Goal: Task Accomplishment & Management: Complete application form

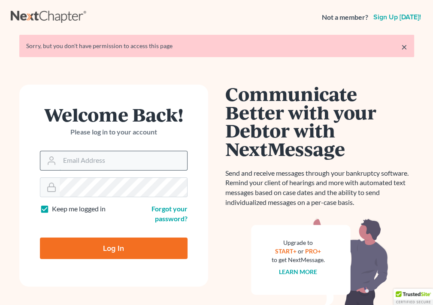
click at [116, 160] on input "Email Address" at bounding box center [124, 160] width 128 height 19
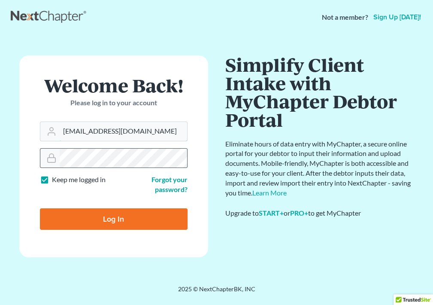
type input "[EMAIL_ADDRESS][DOMAIN_NAME]"
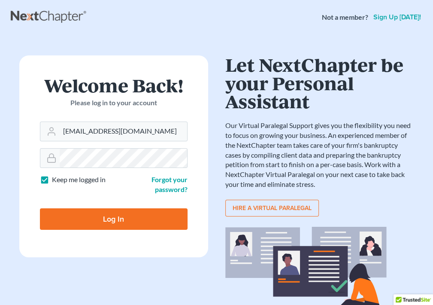
click at [115, 216] on input "Log In" at bounding box center [114, 218] width 148 height 21
type input "Thinking..."
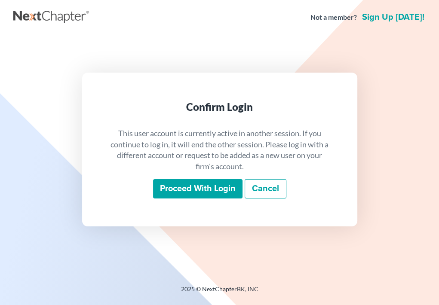
click at [207, 185] on input "Proceed with login" at bounding box center [197, 189] width 89 height 20
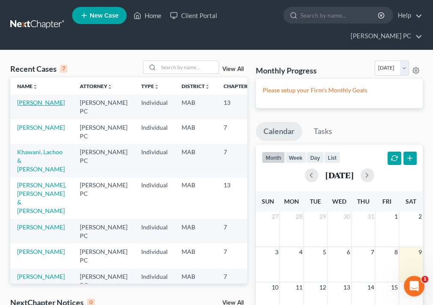
click at [26, 100] on link "[PERSON_NAME]" at bounding box center [41, 102] width 48 height 7
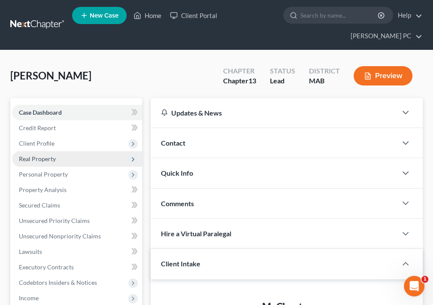
click at [42, 157] on span "Real Property" at bounding box center [37, 158] width 37 height 7
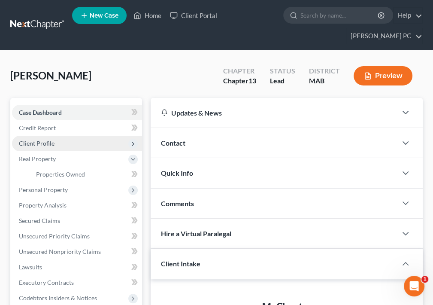
click at [43, 143] on span "Client Profile" at bounding box center [37, 143] width 36 height 7
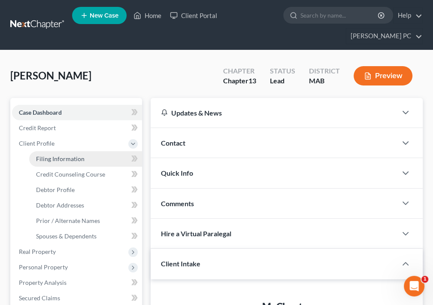
click at [55, 158] on span "Filing Information" at bounding box center [60, 158] width 49 height 7
select select "1"
select select "0"
select select "3"
select select "22"
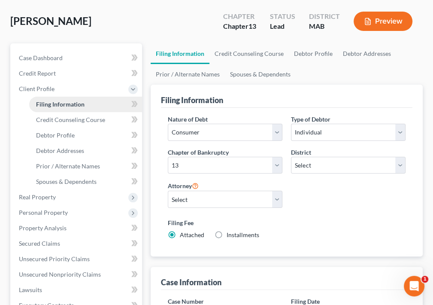
scroll to position [55, 0]
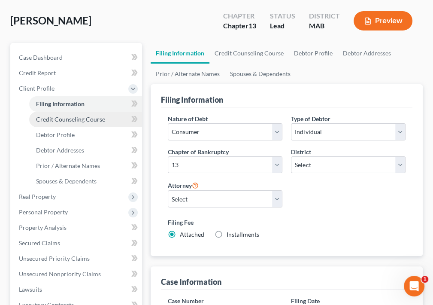
click at [57, 119] on span "Credit Counseling Course" at bounding box center [70, 119] width 69 height 7
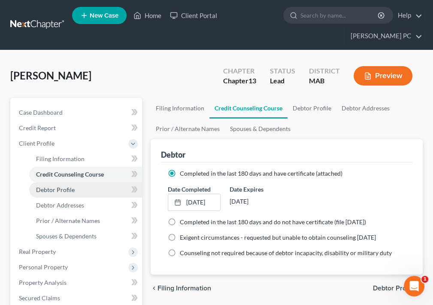
click at [64, 189] on span "Debtor Profile" at bounding box center [55, 189] width 39 height 7
select select "1"
select select "4"
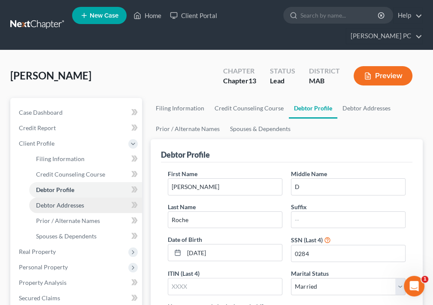
click at [67, 207] on span "Debtor Addresses" at bounding box center [60, 204] width 48 height 7
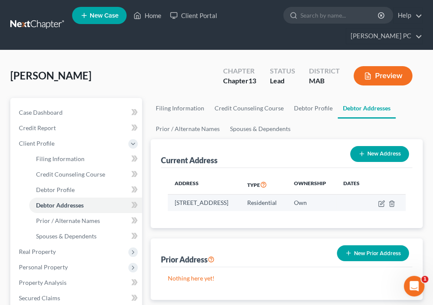
click at [179, 202] on td "[STREET_ADDRESS]" at bounding box center [204, 203] width 73 height 16
click at [181, 201] on td "[STREET_ADDRESS]" at bounding box center [204, 203] width 73 height 16
click at [183, 202] on td "[STREET_ADDRESS]" at bounding box center [204, 203] width 73 height 16
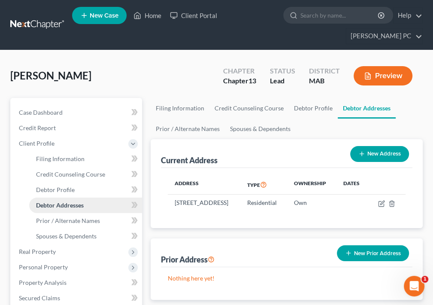
click at [77, 204] on span "Debtor Addresses" at bounding box center [60, 204] width 48 height 7
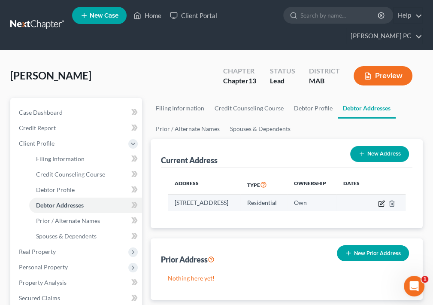
click at [384, 202] on icon "button" at bounding box center [383, 203] width 4 height 4
select select "22"
select select "0"
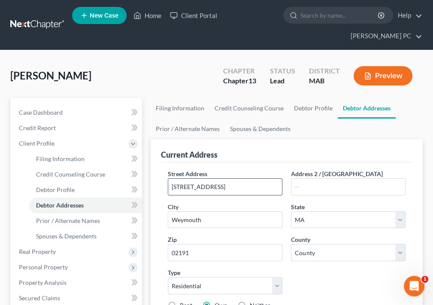
click at [180, 185] on input "[STREET_ADDRESS]" at bounding box center [225, 187] width 114 height 16
click at [179, 184] on input "[STREET_ADDRESS]" at bounding box center [225, 187] width 114 height 16
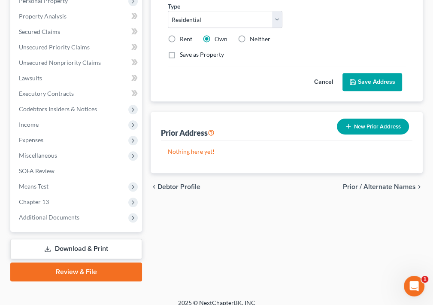
scroll to position [182, 0]
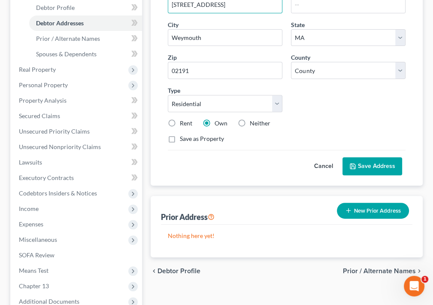
type input "[STREET_ADDRESS]"
click at [375, 165] on button "Save Address" at bounding box center [373, 166] width 60 height 18
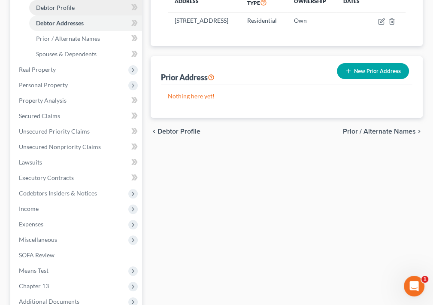
click at [70, 5] on span "Debtor Profile" at bounding box center [55, 7] width 39 height 7
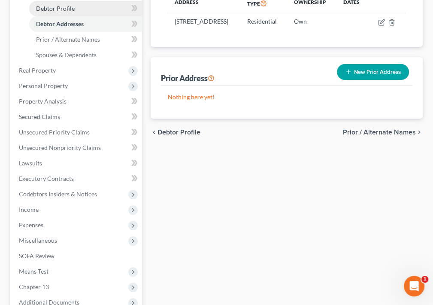
select select "1"
select select "4"
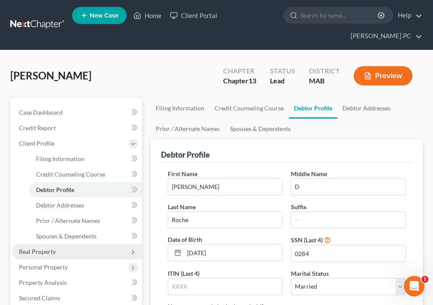
click at [44, 252] on span "Real Property" at bounding box center [37, 251] width 37 height 7
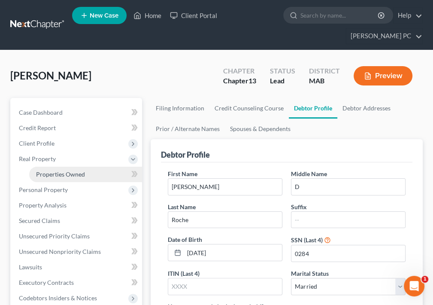
click at [55, 173] on span "Properties Owned" at bounding box center [60, 174] width 49 height 7
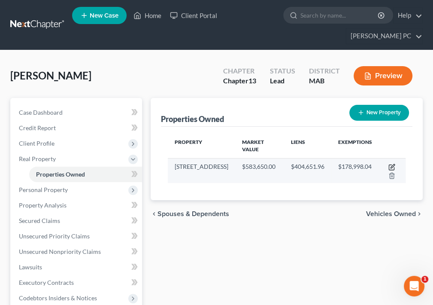
click at [390, 164] on icon "button" at bounding box center [392, 167] width 7 height 7
select select "22"
select select "10"
select select "0"
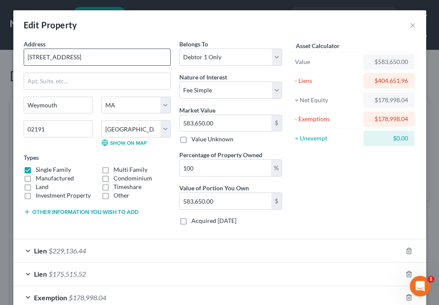
click at [31, 56] on input "[STREET_ADDRESS]" at bounding box center [97, 57] width 146 height 16
type input "[STREET_ADDRESS]"
select select "1"
select select "4"
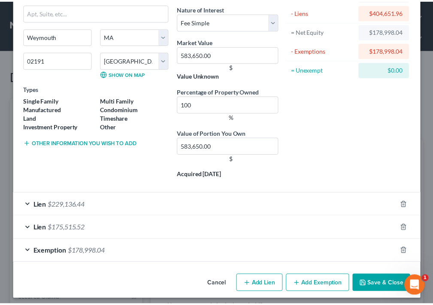
scroll to position [72, 0]
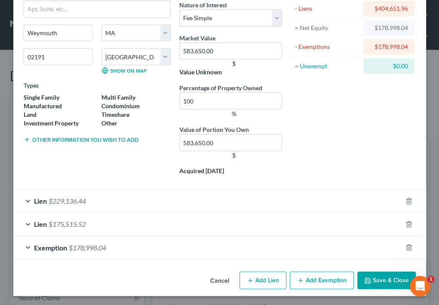
click at [390, 276] on button "Save & Close" at bounding box center [386, 280] width 58 height 18
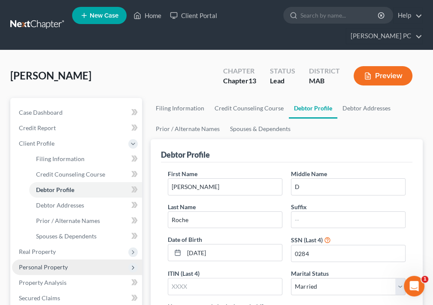
click at [54, 266] on span "Personal Property" at bounding box center [43, 266] width 49 height 7
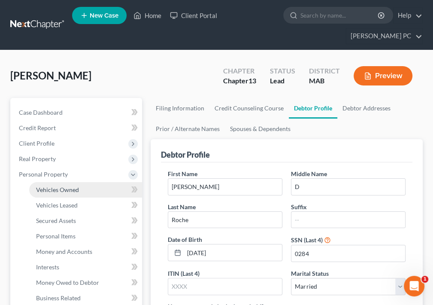
click at [62, 189] on span "Vehicles Owned" at bounding box center [57, 189] width 43 height 7
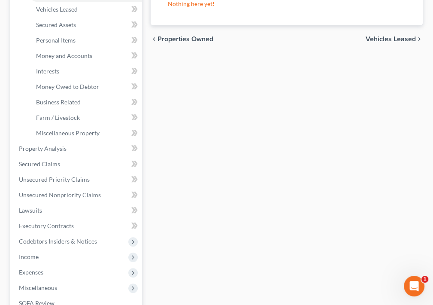
scroll to position [206, 0]
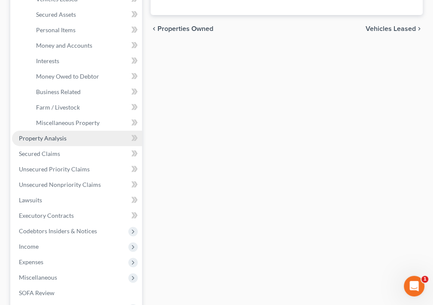
click at [37, 137] on span "Property Analysis" at bounding box center [43, 137] width 48 height 7
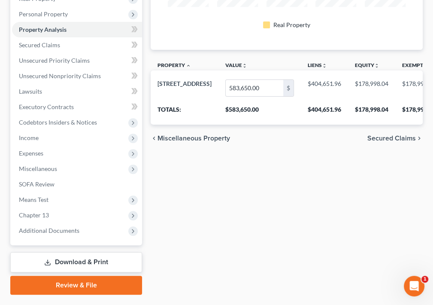
scroll to position [182, 0]
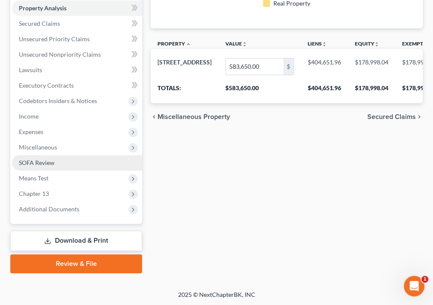
click at [31, 160] on span "SOFA Review" at bounding box center [37, 162] width 36 height 7
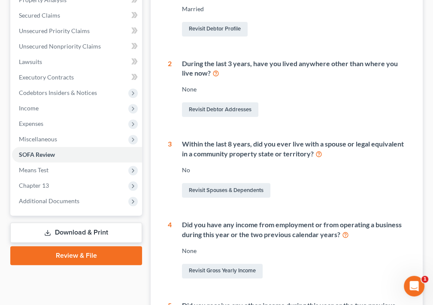
scroll to position [206, 0]
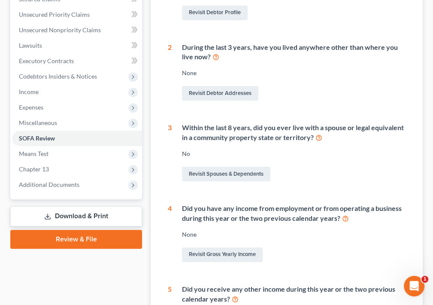
click at [192, 235] on div "None" at bounding box center [294, 234] width 224 height 9
click at [225, 253] on link "Revisit Gross Yearly Income" at bounding box center [222, 254] width 81 height 15
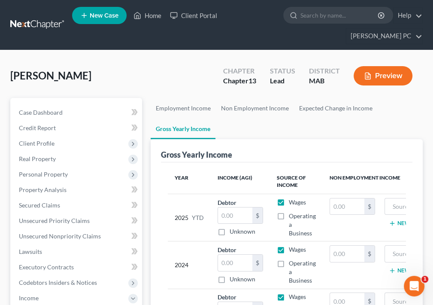
click at [380, 160] on div "Gross Yearly Income" at bounding box center [287, 150] width 252 height 23
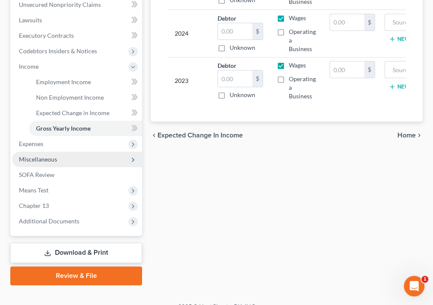
scroll to position [244, 0]
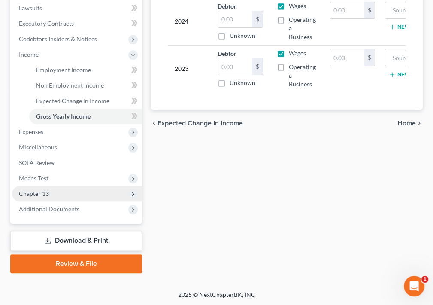
click at [38, 192] on span "Chapter 13" at bounding box center [34, 193] width 30 height 7
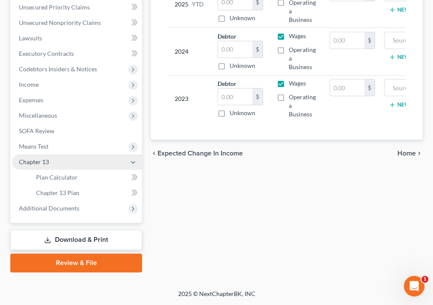
scroll to position [213, 0]
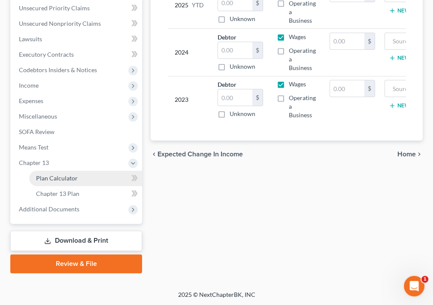
click at [62, 176] on span "Plan Calculator" at bounding box center [57, 177] width 42 height 7
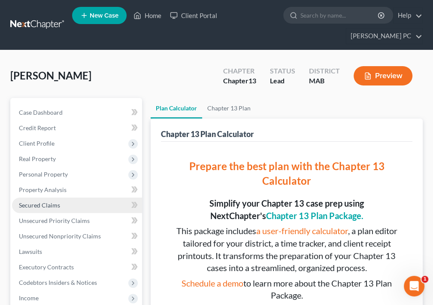
click at [50, 204] on span "Secured Claims" at bounding box center [39, 204] width 41 height 7
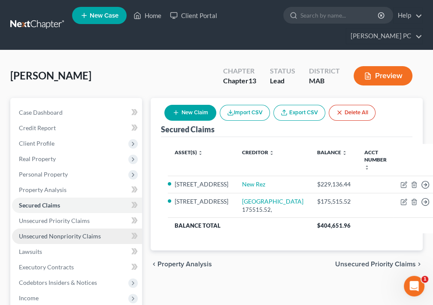
click at [49, 235] on span "Unsecured Nonpriority Claims" at bounding box center [60, 235] width 82 height 7
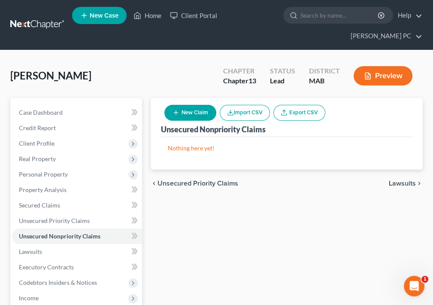
click at [193, 109] on button "New Claim" at bounding box center [190, 113] width 52 height 16
select select "0"
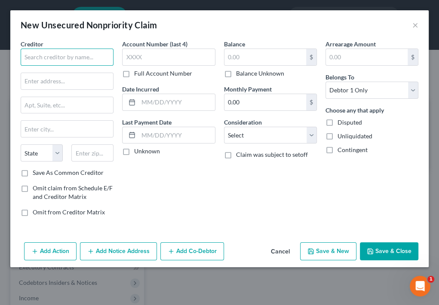
click at [76, 56] on input "text" at bounding box center [67, 57] width 93 height 17
type input "Bank of America"
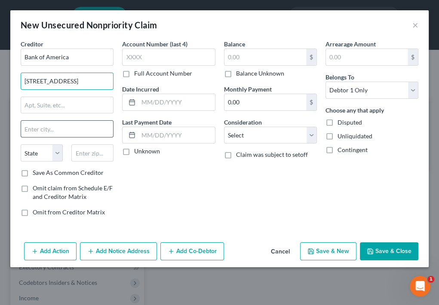
type input "[STREET_ADDRESS]"
click at [68, 129] on input "text" at bounding box center [67, 129] width 92 height 16
type input "Charlotte"
select select "28"
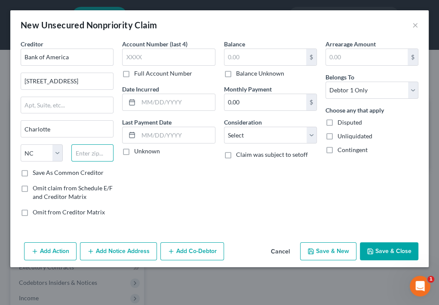
click at [82, 153] on input "text" at bounding box center [92, 152] width 42 height 17
type input "28202"
click at [156, 59] on input "text" at bounding box center [168, 57] width 93 height 17
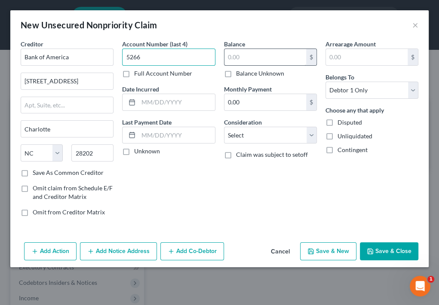
type input "5266"
click at [244, 55] on input "text" at bounding box center [265, 57] width 82 height 16
type input "35,310"
click at [304, 56] on input "35,310" at bounding box center [265, 57] width 82 height 16
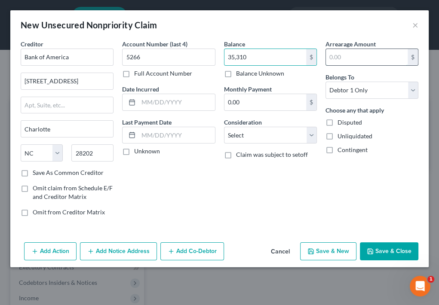
click at [344, 55] on input "text" at bounding box center [367, 57] width 82 height 16
type input "3"
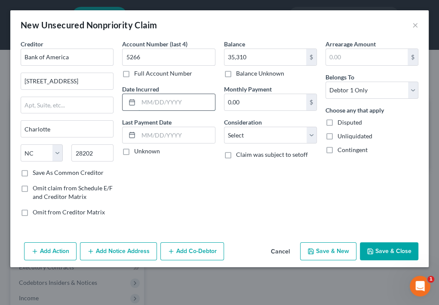
click at [141, 100] on input "text" at bounding box center [176, 102] width 76 height 16
click at [148, 102] on input "10142009" at bounding box center [176, 102] width 76 height 16
type input "[DATE]"
click at [311, 133] on select "Select Cable / Satellite Services Collection Agency Credit Card Debt Debt Couns…" at bounding box center [270, 135] width 93 height 17
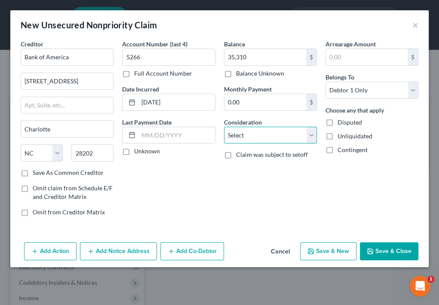
select select "2"
click at [224, 127] on select "Select Cable / Satellite Services Collection Agency Credit Card Debt Debt Couns…" at bounding box center [270, 135] width 93 height 17
click at [389, 251] on button "Save & Close" at bounding box center [388, 251] width 58 height 18
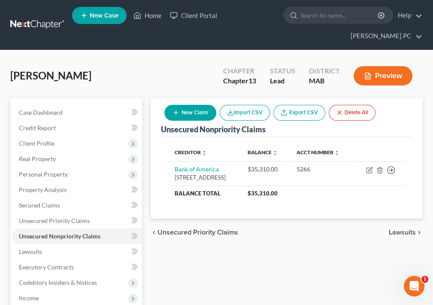
click at [192, 112] on button "New Claim" at bounding box center [190, 113] width 52 height 16
select select "0"
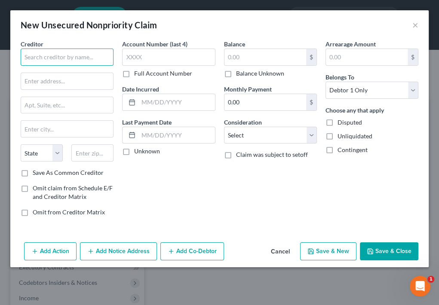
click at [73, 57] on input "text" at bounding box center [67, 57] width 93 height 17
type input "Quincy Credit Union"
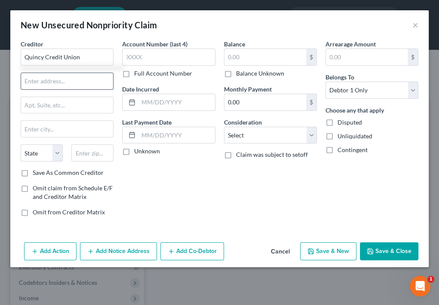
click at [69, 79] on input "text" at bounding box center [67, 81] width 92 height 16
type input "[STREET_ADDRESS]"
click at [70, 130] on input "text" at bounding box center [67, 129] width 92 height 16
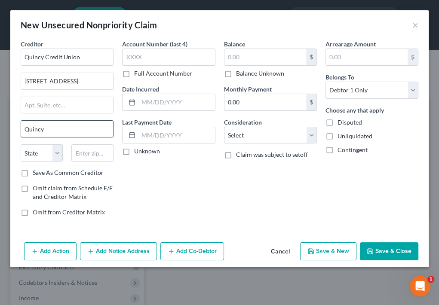
type input "Quincy"
select select "22"
type input "02169"
click at [50, 249] on button "Add Action" at bounding box center [50, 251] width 52 height 18
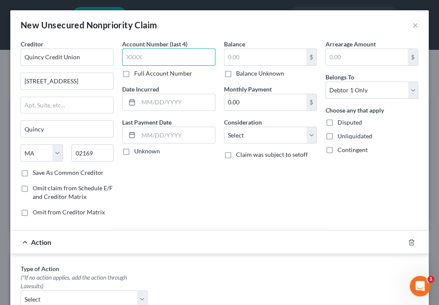
click at [145, 55] on input "text" at bounding box center [168, 57] width 93 height 17
click at [258, 58] on input "text" at bounding box center [265, 57] width 82 height 16
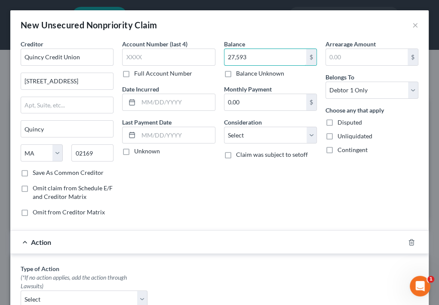
type input "27,593"
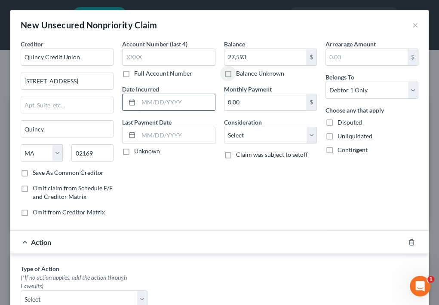
click at [185, 100] on input "text" at bounding box center [176, 102] width 76 height 16
type input "[DATE]"
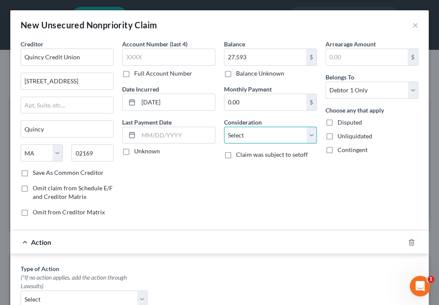
click at [306, 134] on select "Select Cable / Satellite Services Collection Agency Credit Card Debt Debt Couns…" at bounding box center [270, 135] width 93 height 17
select select "2"
click at [224, 127] on select "Select Cable / Satellite Services Collection Agency Credit Card Debt Debt Couns…" at bounding box center [270, 135] width 93 height 17
click at [134, 151] on label "Unknown" at bounding box center [147, 151] width 26 height 9
click at [137, 151] on input "Unknown" at bounding box center [140, 150] width 6 height 6
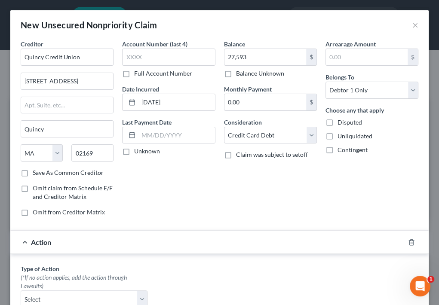
checkbox input "true"
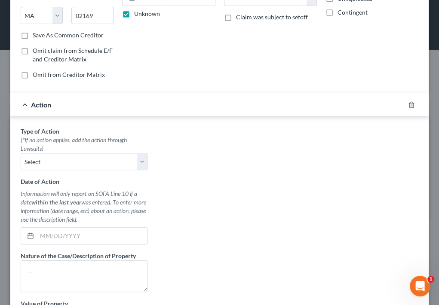
scroll to position [151, 0]
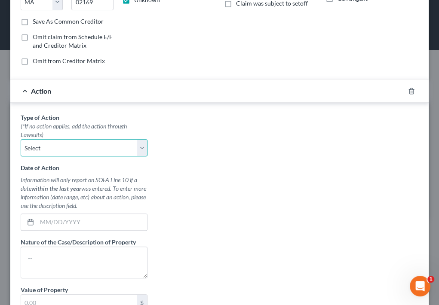
click at [138, 148] on select "Select Repossession Garnishment Foreclosure Personal Injury Attached, Seized, O…" at bounding box center [84, 147] width 127 height 17
select select "4"
click at [21, 139] on select "Select Repossession Garnishment Foreclosure Personal Injury Attached, Seized, O…" at bounding box center [84, 147] width 127 height 17
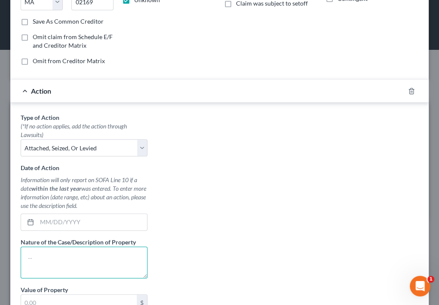
click at [53, 252] on textarea at bounding box center [84, 263] width 127 height 32
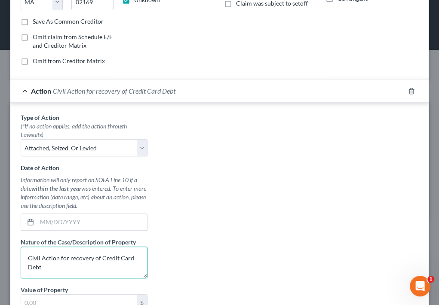
type textarea "Civil Action for recovery of Credit Card Debt"
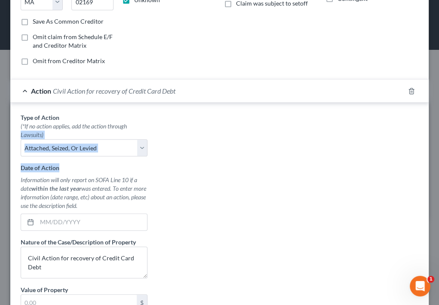
drag, startPoint x: 282, startPoint y: 129, endPoint x: 280, endPoint y: 164, distance: 35.7
click at [280, 164] on div "Type of Action * (*If no action applies, add the action through Lawsuits) Selec…" at bounding box center [219, 229] width 406 height 232
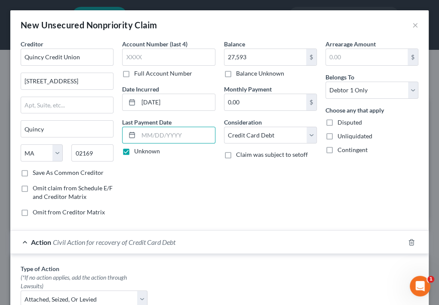
click at [294, 205] on div "Balance 27,593.00 $ Balance Unknown Balance Undetermined 27,593 $ Balance Unkno…" at bounding box center [269, 132] width 101 height 184
click at [85, 273] on div "(*If no action applies, add the action through Lawsuits)" at bounding box center [84, 281] width 127 height 17
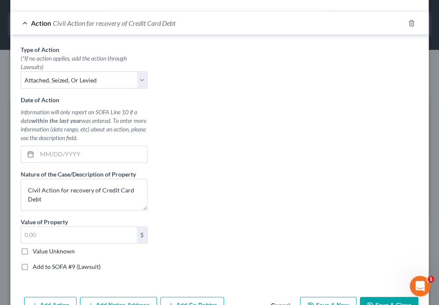
scroll to position [220, 0]
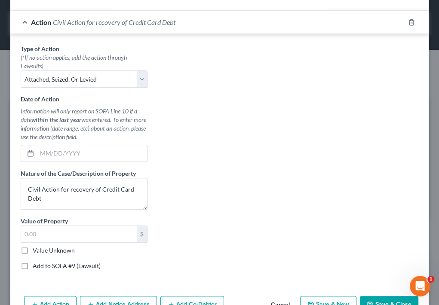
click at [33, 264] on label "Add to SOFA #9 (Lawsuit)" at bounding box center [67, 266] width 68 height 9
click at [36, 264] on input "Add to SOFA #9 (Lawsuit)" at bounding box center [39, 265] width 6 height 6
checkbox input "true"
select select "0"
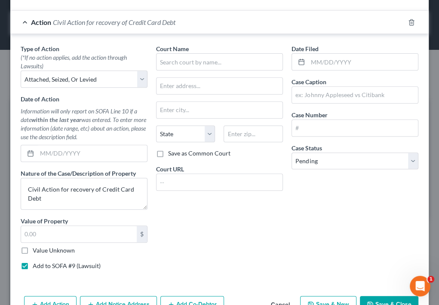
click at [33, 265] on label "Add to SOFA #9 (Lawsuit)" at bounding box center [67, 266] width 68 height 9
click at [36, 265] on input "Add to SOFA #9 (Lawsuit)" at bounding box center [39, 265] width 6 height 6
checkbox input "false"
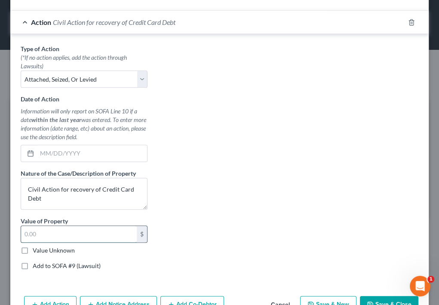
click at [64, 233] on input "text" at bounding box center [79, 234] width 116 height 16
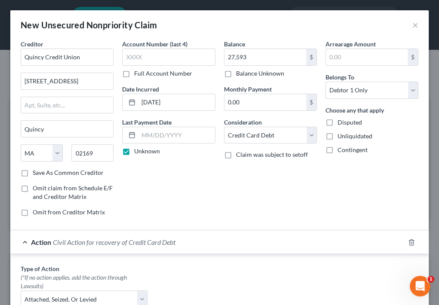
scroll to position [244, 0]
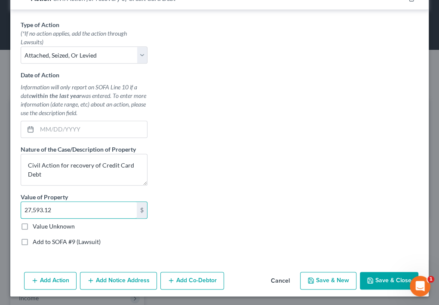
type input "27,593.12"
click at [115, 278] on button "Add Notice Address" at bounding box center [118, 281] width 77 height 18
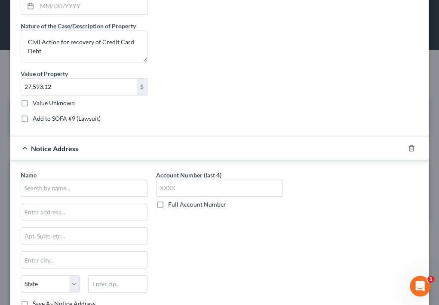
scroll to position [381, 0]
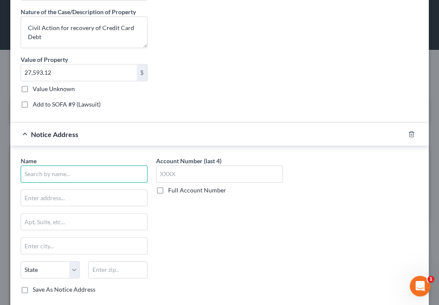
click at [55, 172] on input "text" at bounding box center [84, 173] width 127 height 17
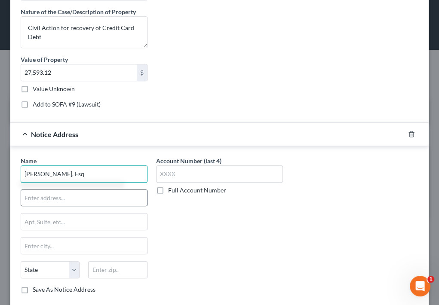
type input "[PERSON_NAME], Esq"
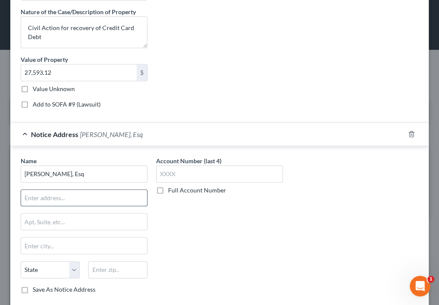
click at [115, 198] on input "text" at bounding box center [84, 198] width 126 height 16
type input "36 [PERSON_NAME] Style Rd"
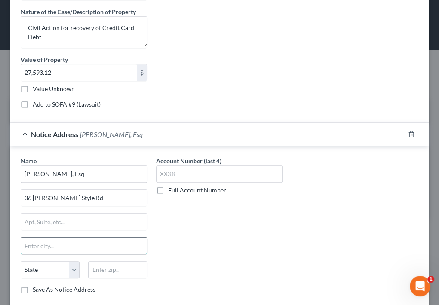
click at [94, 244] on input "text" at bounding box center [84, 246] width 126 height 16
type input "Quincy"
select select "22"
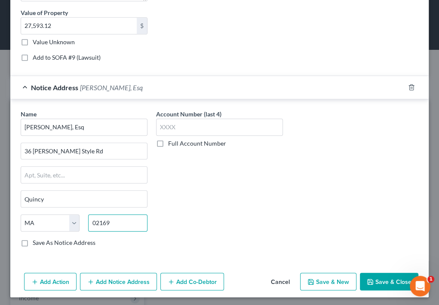
type input "02169"
click at [33, 239] on label "Save As Notice Address" at bounding box center [64, 242] width 63 height 9
click at [36, 239] on input "Save As Notice Address" at bounding box center [39, 241] width 6 height 6
checkbox input "true"
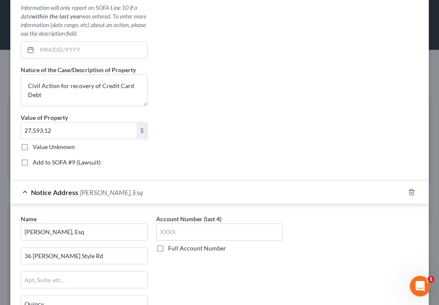
scroll to position [335, 0]
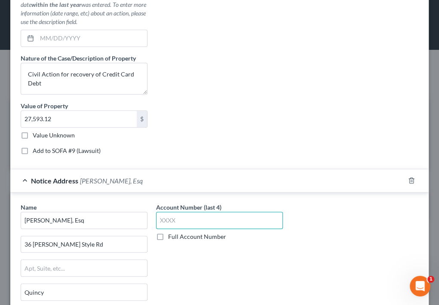
click at [180, 216] on input "text" at bounding box center [219, 220] width 127 height 17
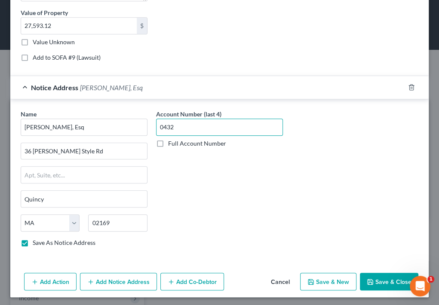
type input "0432"
click at [320, 277] on button "Save & New" at bounding box center [328, 282] width 56 height 18
checkbox input "false"
select select "0"
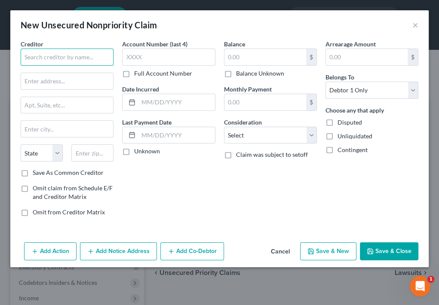
click at [65, 54] on input "text" at bounding box center [67, 57] width 93 height 17
type input "Midland Funding LLC"
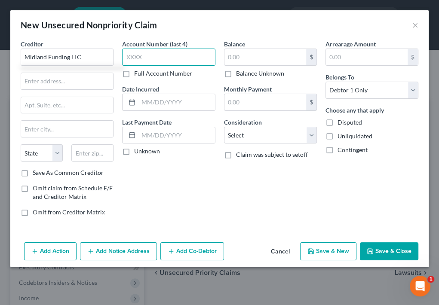
click at [125, 55] on input "text" at bounding box center [168, 57] width 93 height 17
type input "2039"
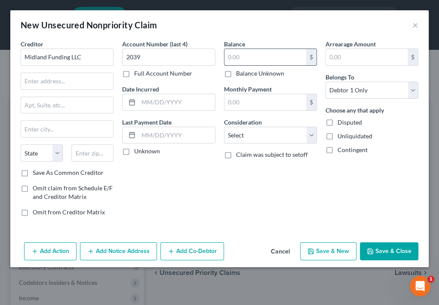
click at [271, 56] on input "text" at bounding box center [265, 57] width 82 height 16
type input "39,542"
click at [71, 79] on input "text" at bounding box center [67, 81] width 92 height 16
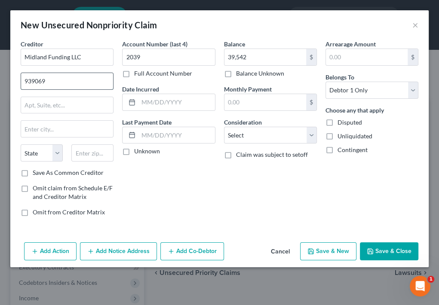
drag, startPoint x: 24, startPoint y: 79, endPoint x: 38, endPoint y: 76, distance: 13.9
click at [25, 79] on input "939069" at bounding box center [67, 81] width 92 height 16
type input "PO Box 939069"
click at [77, 131] on input "text" at bounding box center [67, 129] width 92 height 16
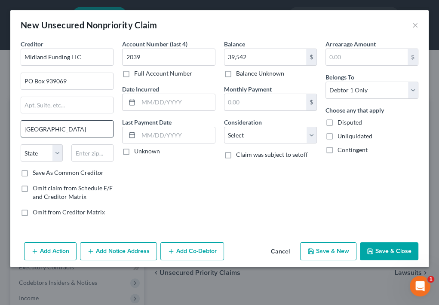
type input "[GEOGRAPHIC_DATA]"
select select "4"
click at [85, 155] on input "text" at bounding box center [92, 152] width 42 height 17
type input "92193"
